Goal: Task Accomplishment & Management: Complete application form

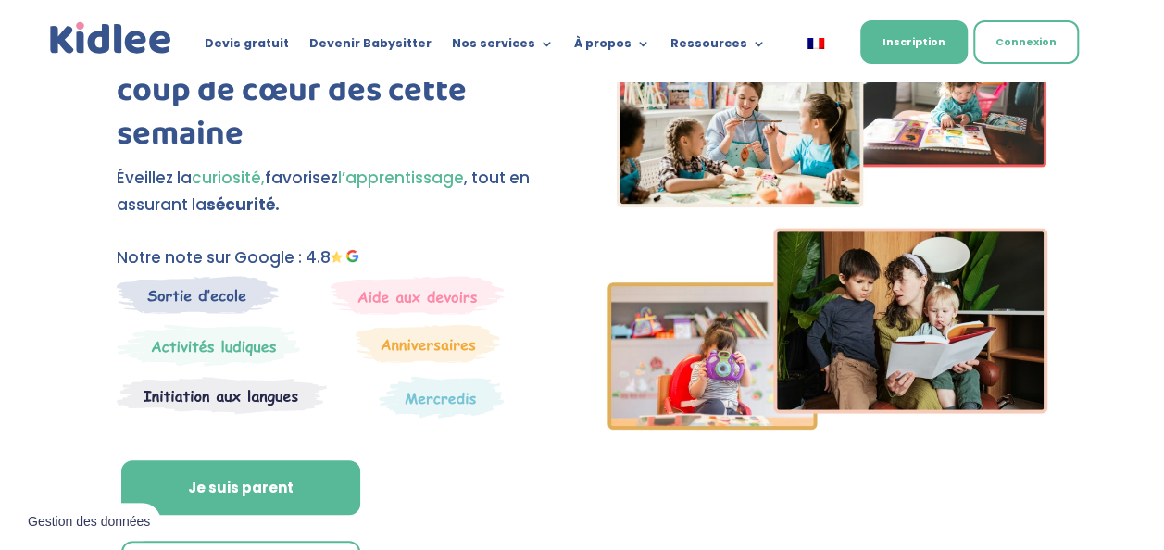
scroll to position [70, 0]
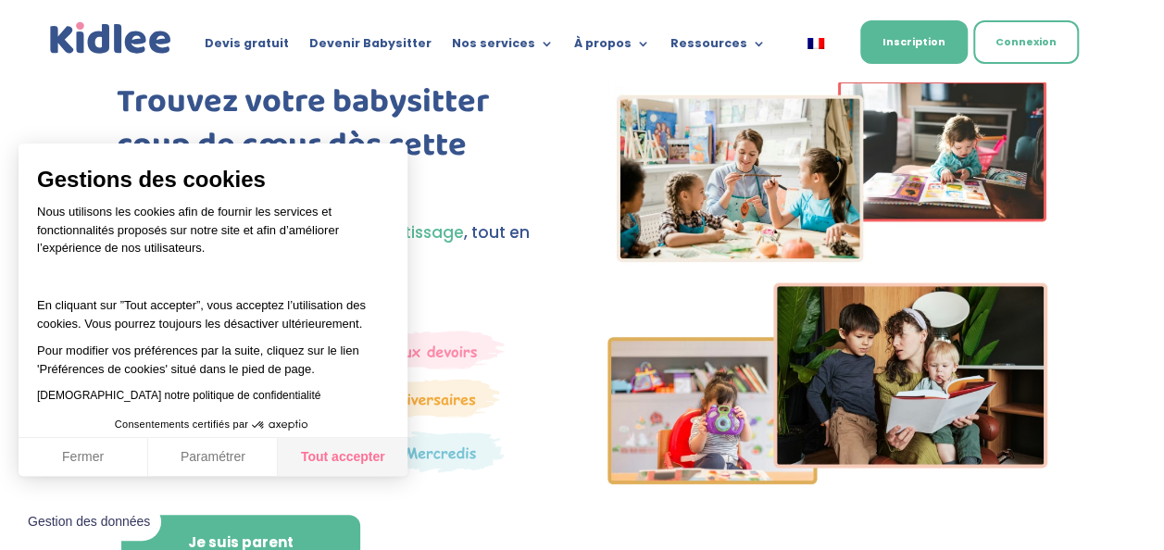
click at [349, 459] on button "Tout accepter" at bounding box center [343, 457] width 130 height 39
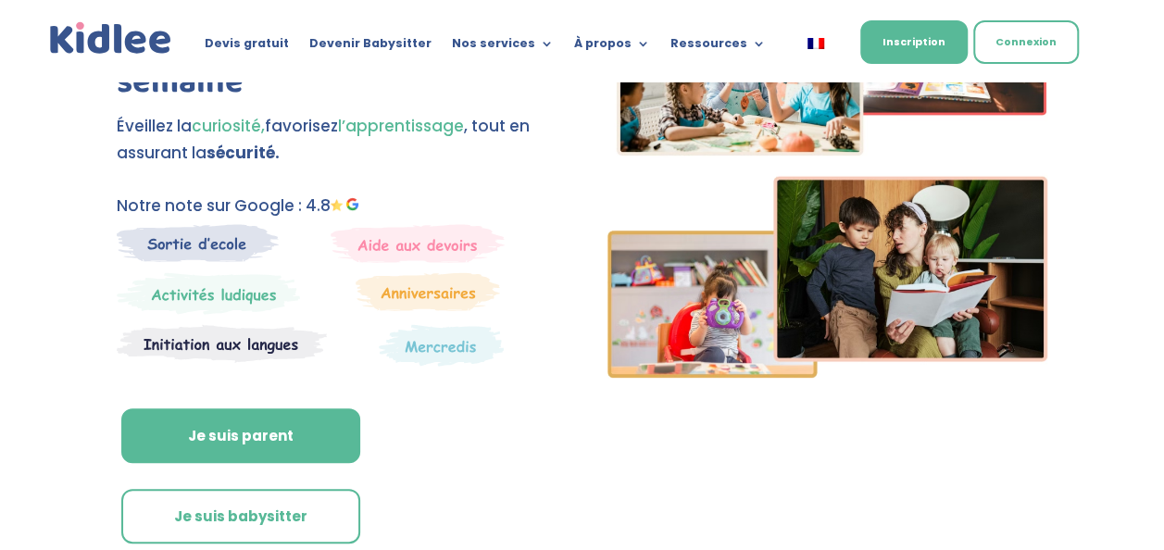
scroll to position [95, 0]
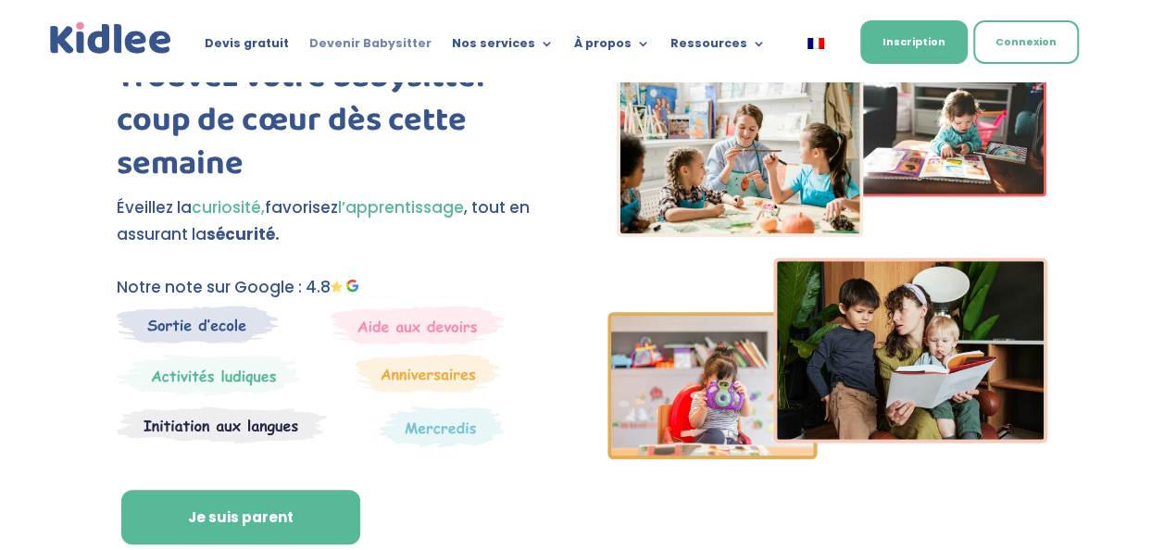
click at [409, 37] on link "Devenir Babysitter" at bounding box center [370, 47] width 122 height 20
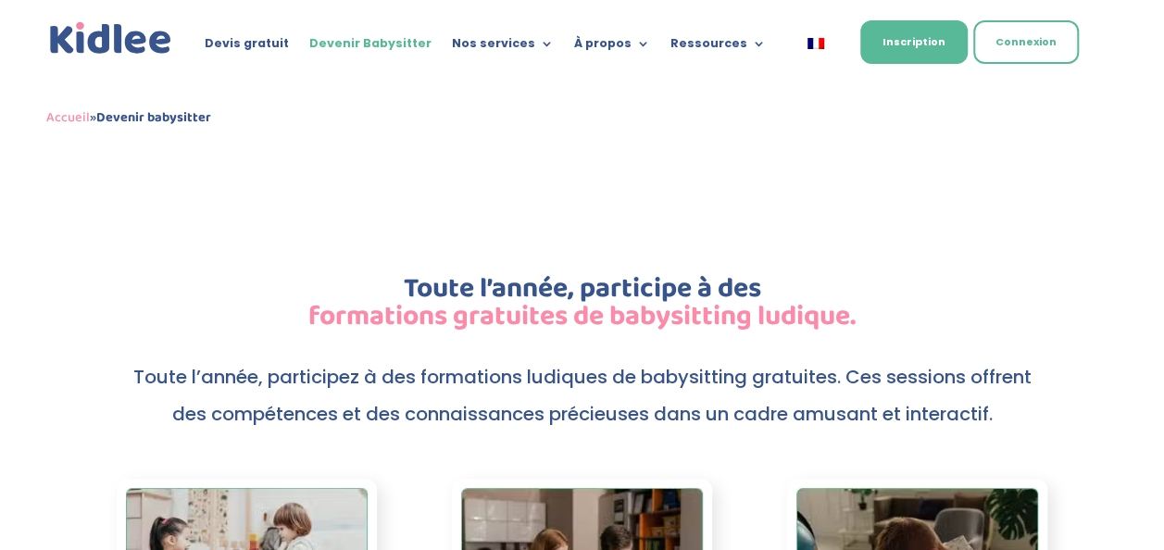
scroll to position [3530, 0]
click at [277, 44] on link "Devis gratuit" at bounding box center [247, 47] width 84 height 20
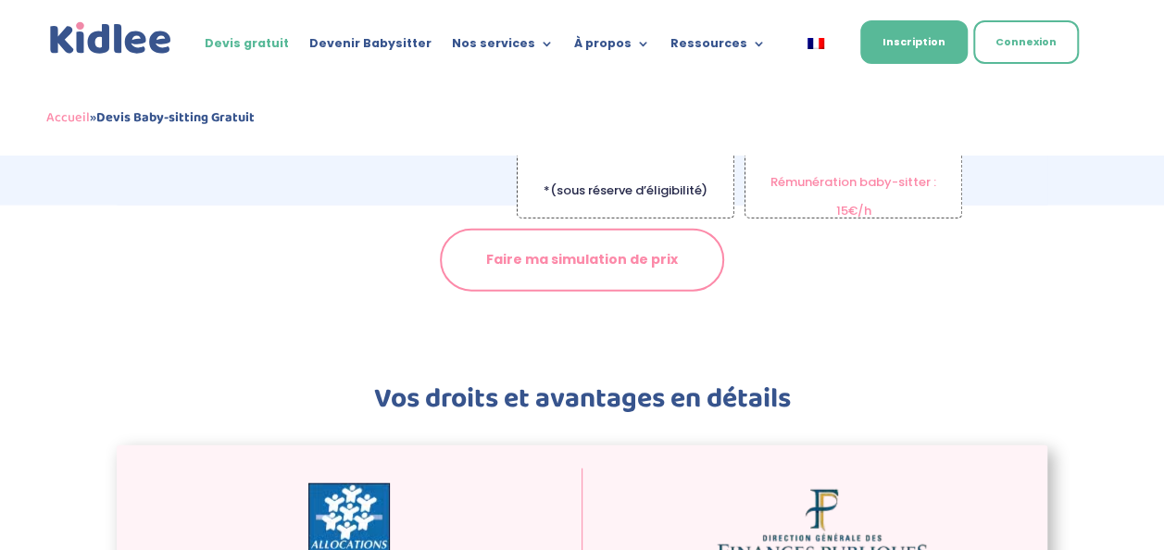
scroll to position [2329, 0]
